Goal: Information Seeking & Learning: Find specific fact

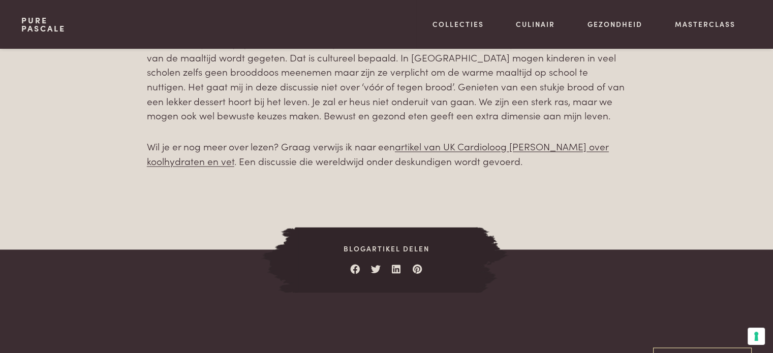
scroll to position [1592, 0]
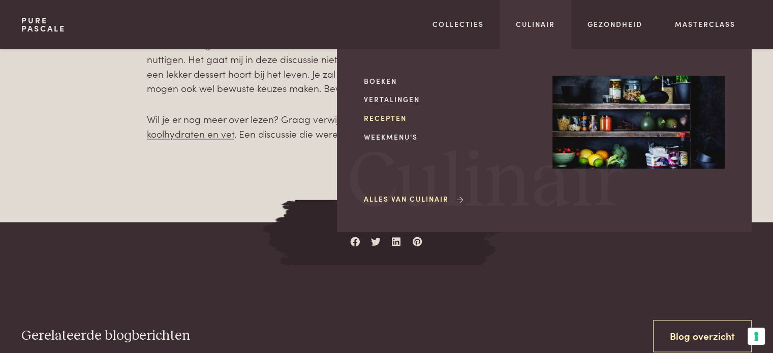
click at [381, 120] on link "Recepten" at bounding box center [450, 118] width 172 height 11
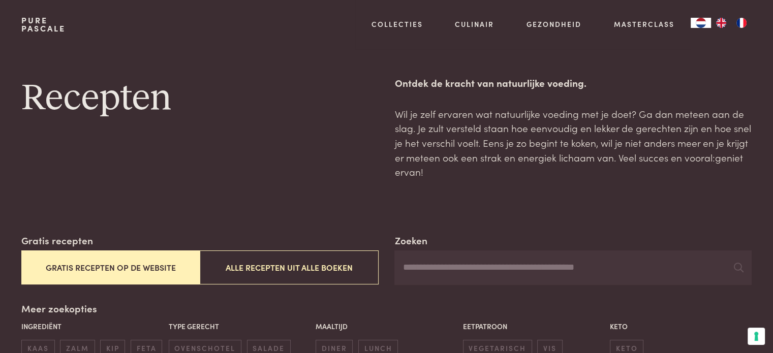
click at [483, 268] on input "Zoeken" at bounding box center [572, 268] width 357 height 35
type input "*****"
click at [739, 267] on icon at bounding box center [739, 268] width 10 height 10
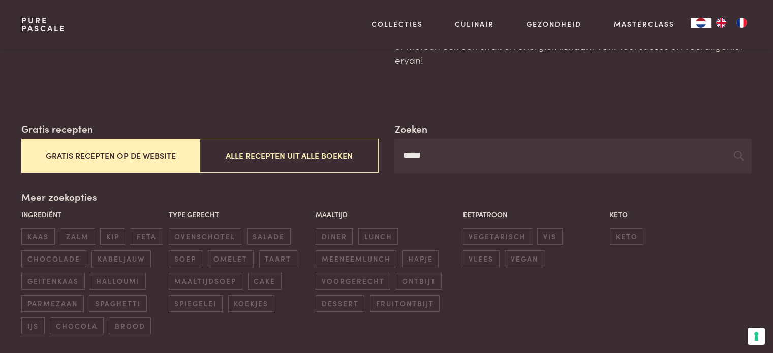
scroll to position [116, 0]
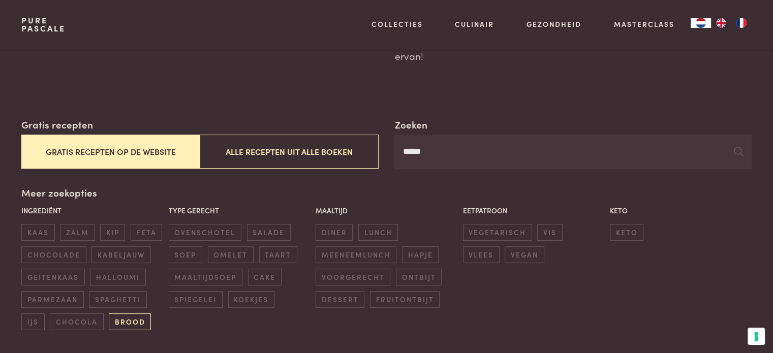
click at [132, 324] on span "brood" at bounding box center [130, 322] width 42 height 17
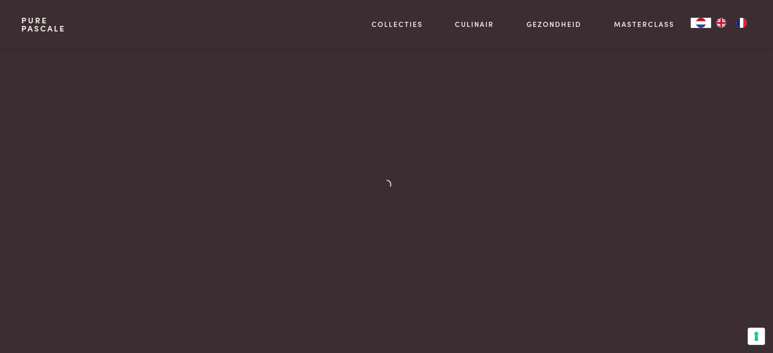
scroll to position [425, 0]
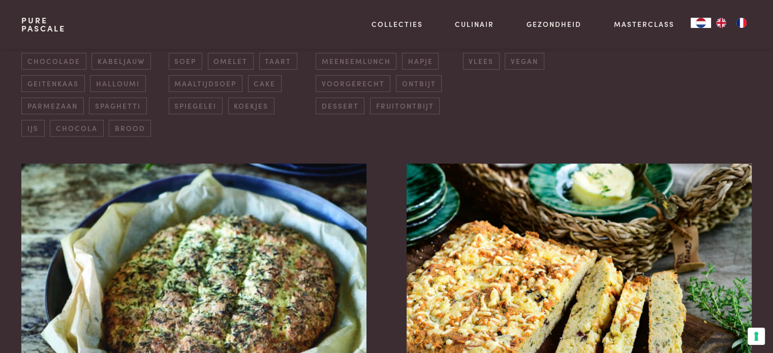
scroll to position [331, 0]
